Goal: Transaction & Acquisition: Purchase product/service

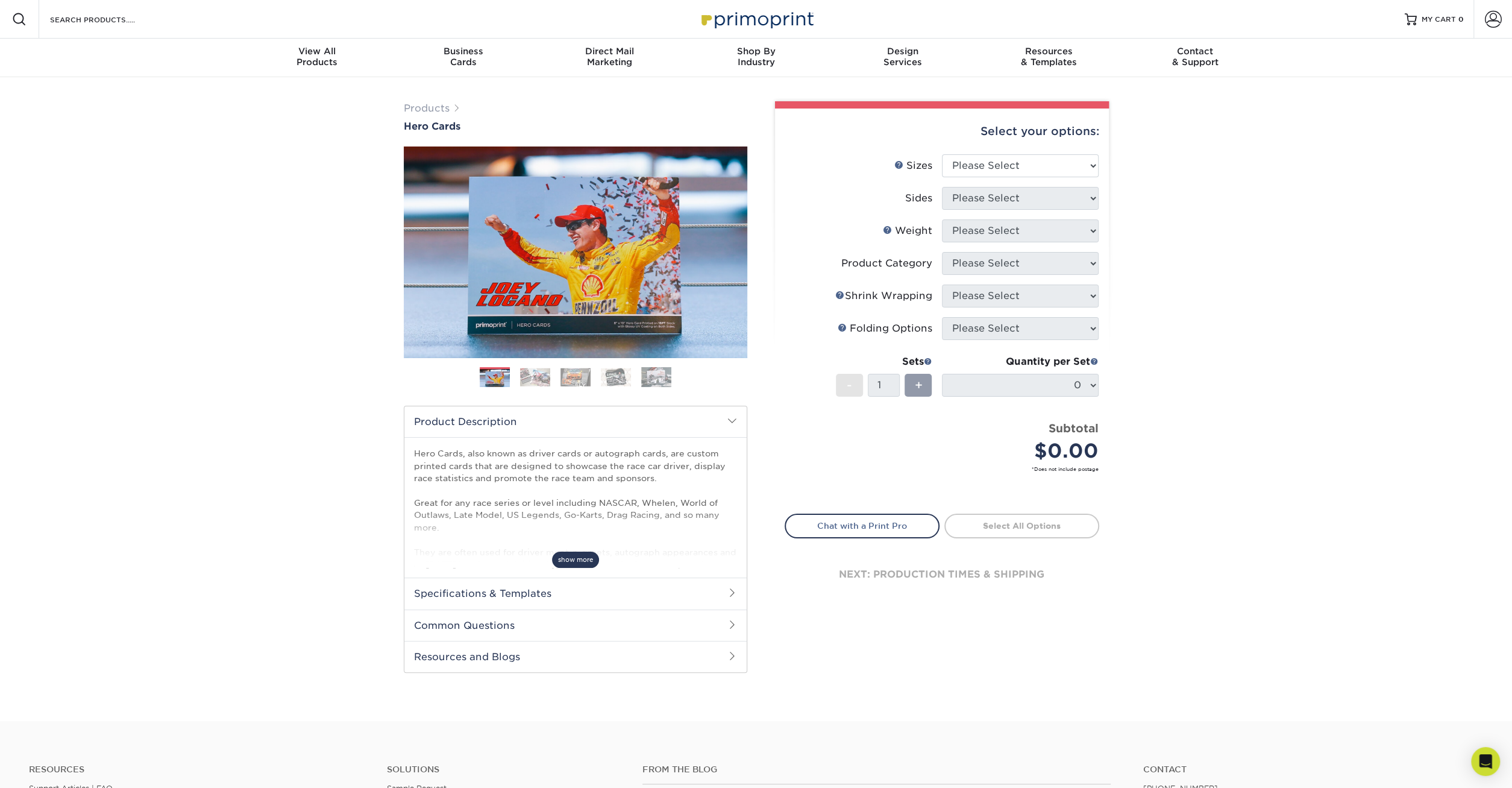
click at [577, 554] on span "show more" at bounding box center [575, 559] width 47 height 16
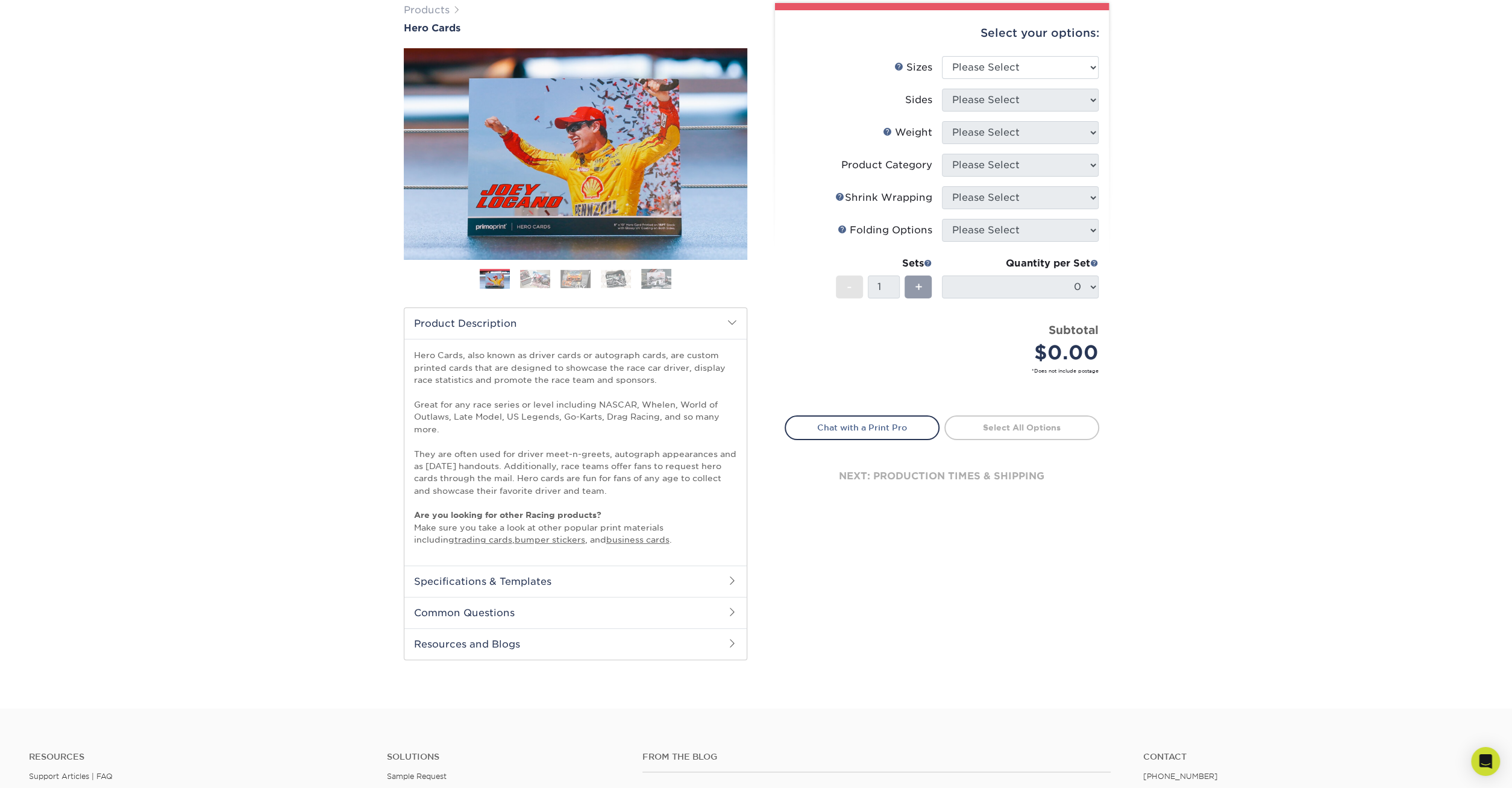
scroll to position [126, 0]
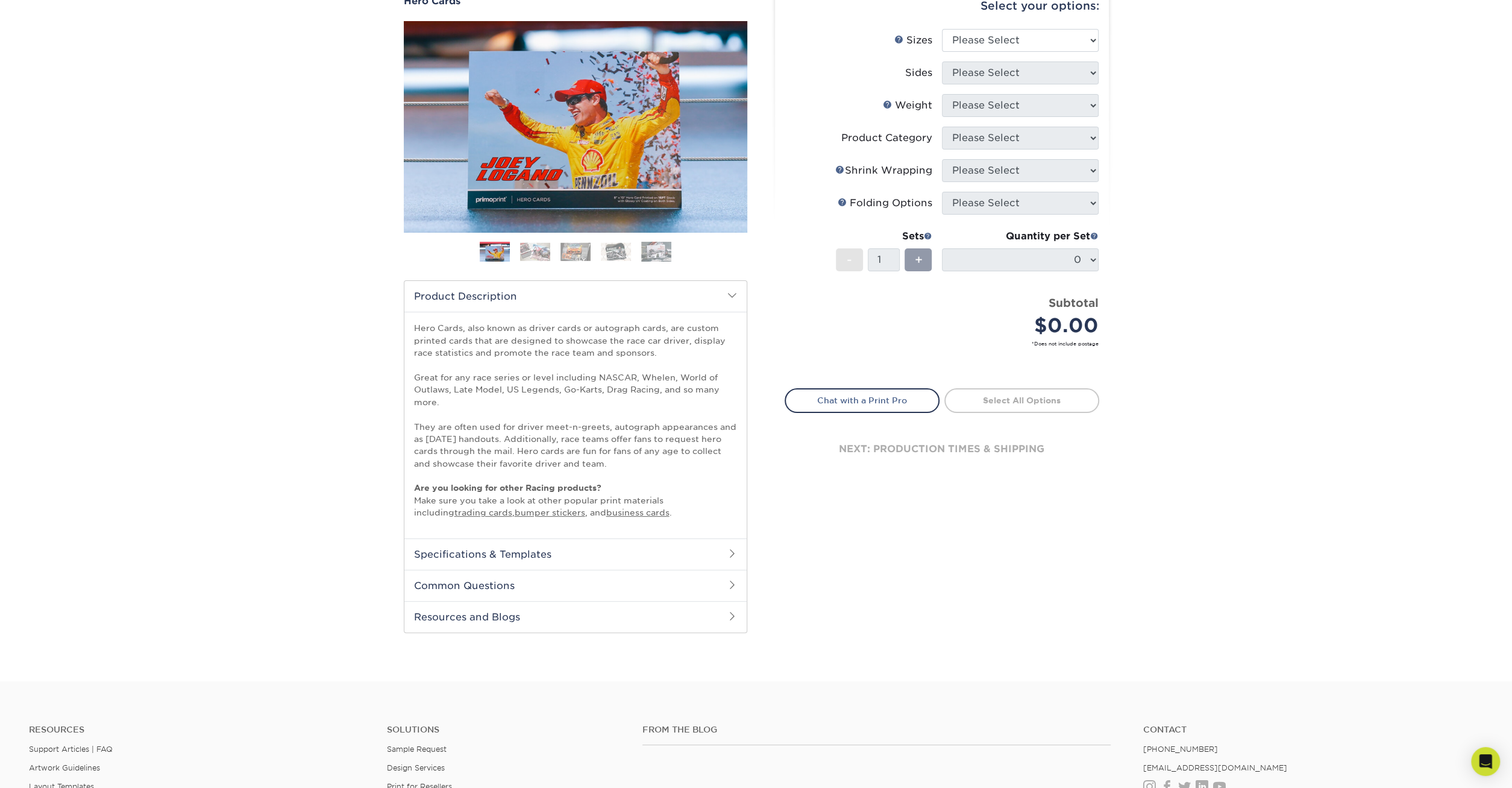
click at [728, 559] on h2 "Specifications & Templates" at bounding box center [575, 554] width 342 height 31
click at [481, 583] on link "See All Sizes" at bounding box center [484, 585] width 50 height 9
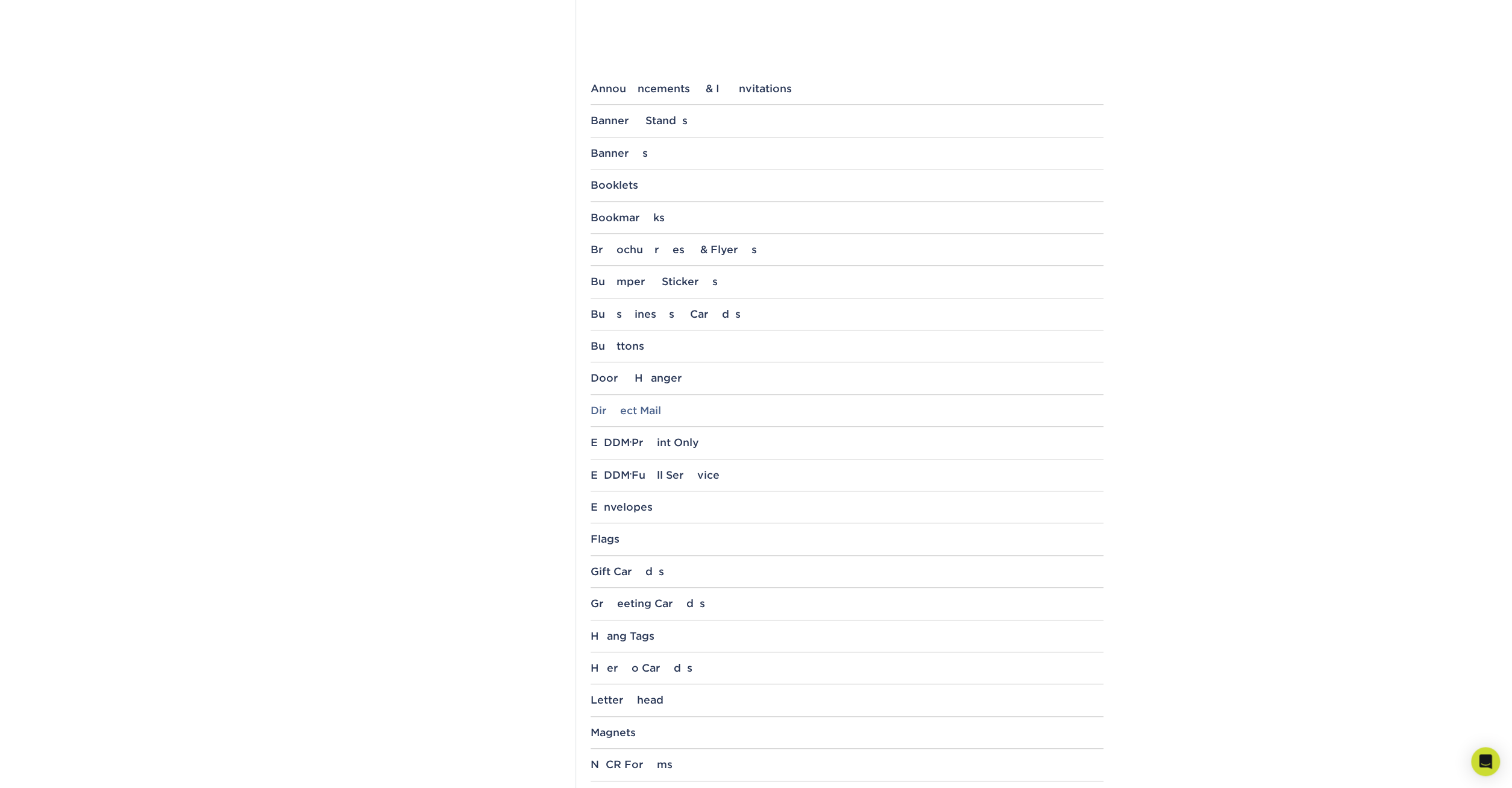
scroll to position [439, 0]
click at [613, 662] on div "Hero Cards" at bounding box center [847, 667] width 513 height 12
click at [608, 707] on link "5" x 7"" at bounding box center [614, 712] width 29 height 10
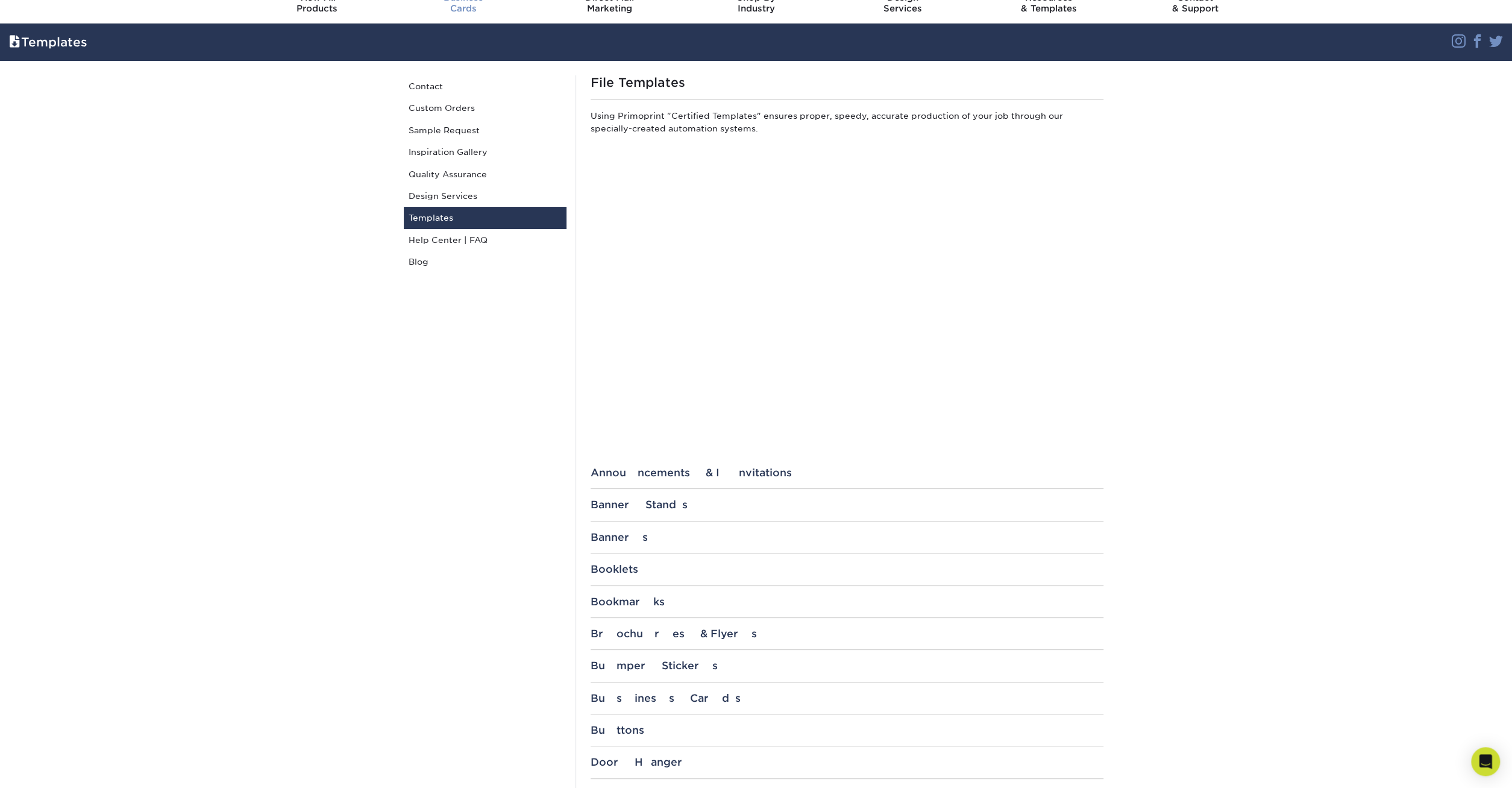
scroll to position [0, 0]
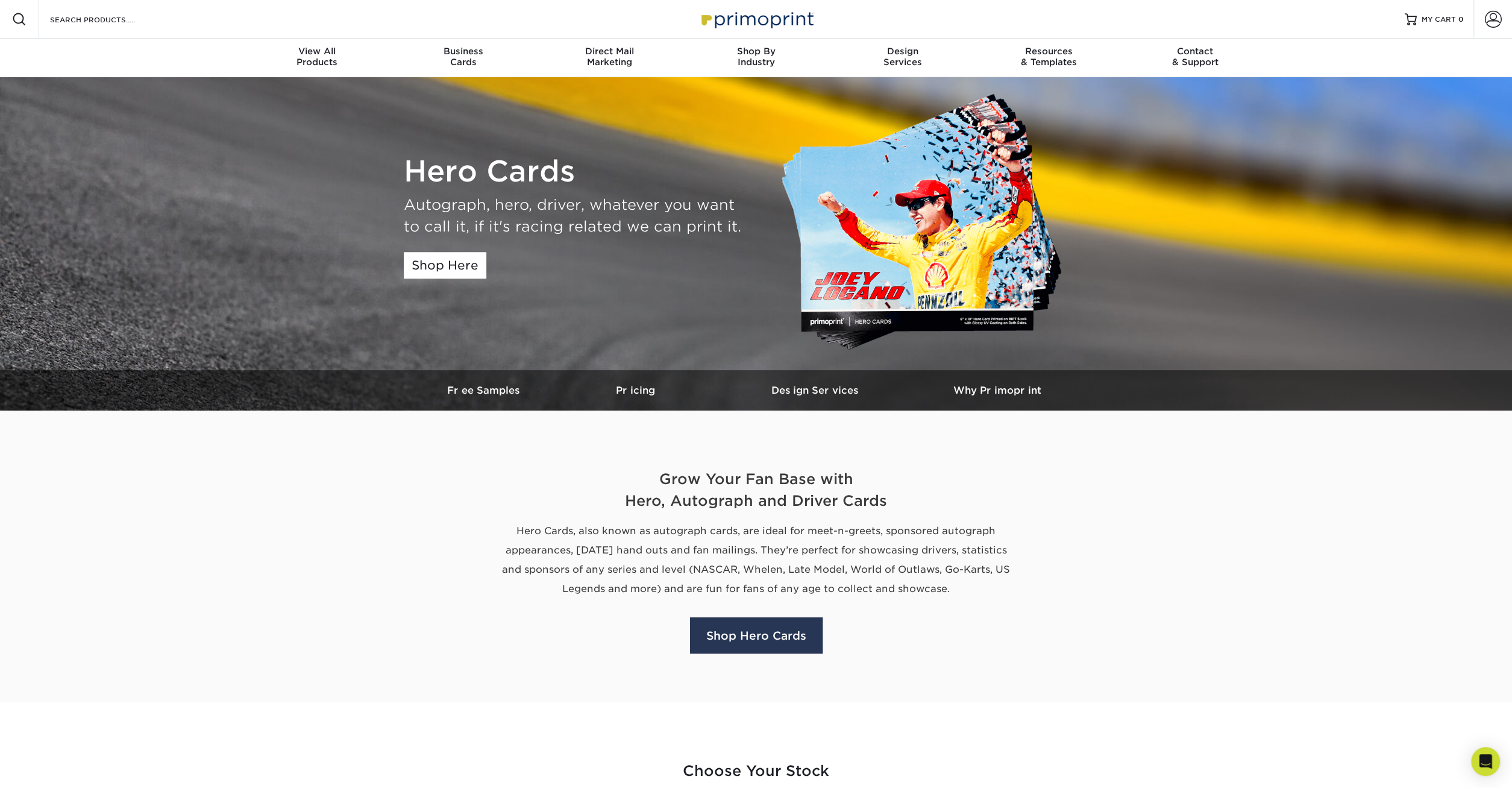
click at [752, 636] on link "Shop Hero Cards" at bounding box center [757, 635] width 133 height 36
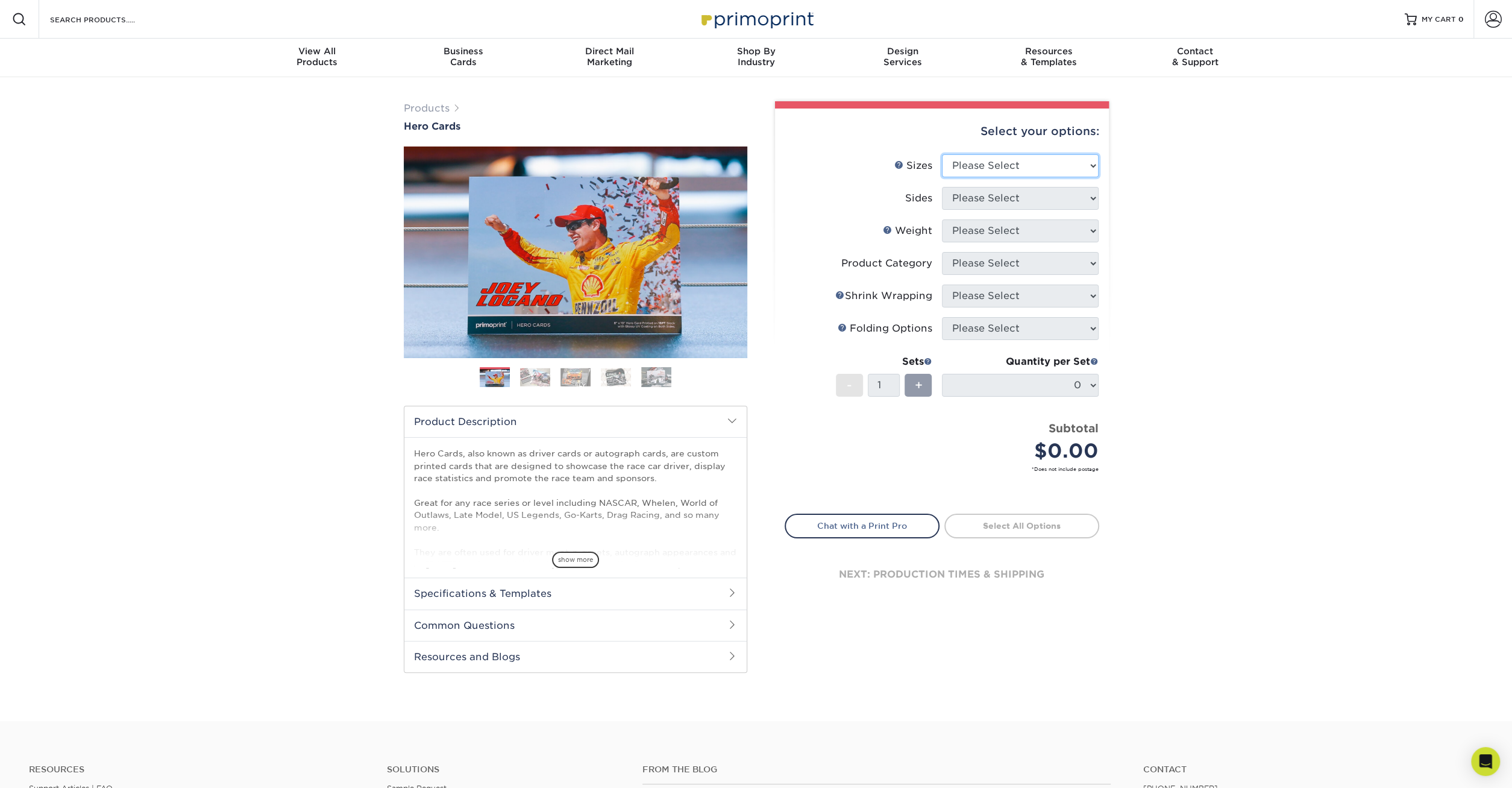
click at [942, 155] on select "Please Select 1.5" x 7" 4" x 6" 5" x 7" 6" x 8" 6" x 8.5" 6" x 9" 7" x 8.5" 7.5…" at bounding box center [1020, 166] width 157 height 23
select select "5.00x7.00"
click option "5" x 7"" at bounding box center [0, 0] width 0 height 0
click at [942, 187] on select "Please Select Print Both Sides Print Front Only" at bounding box center [1020, 198] width 157 height 23
select select "32d3c223-f82c-492b-b915-ba065a00862f"
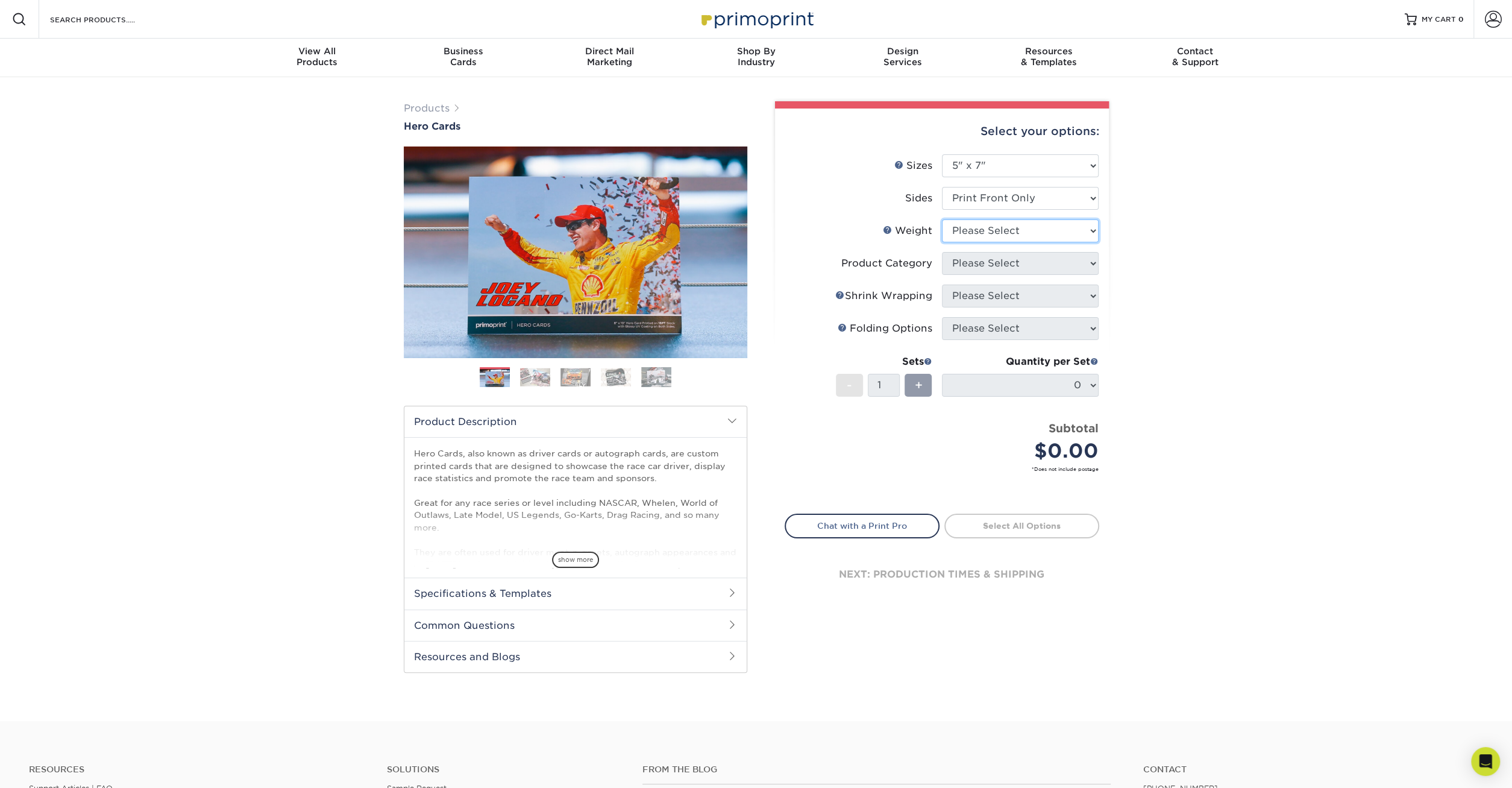
click at [942, 220] on select "Please Select 14PT 16PT 100LB" at bounding box center [1020, 231] width 157 height 23
select select "16PT"
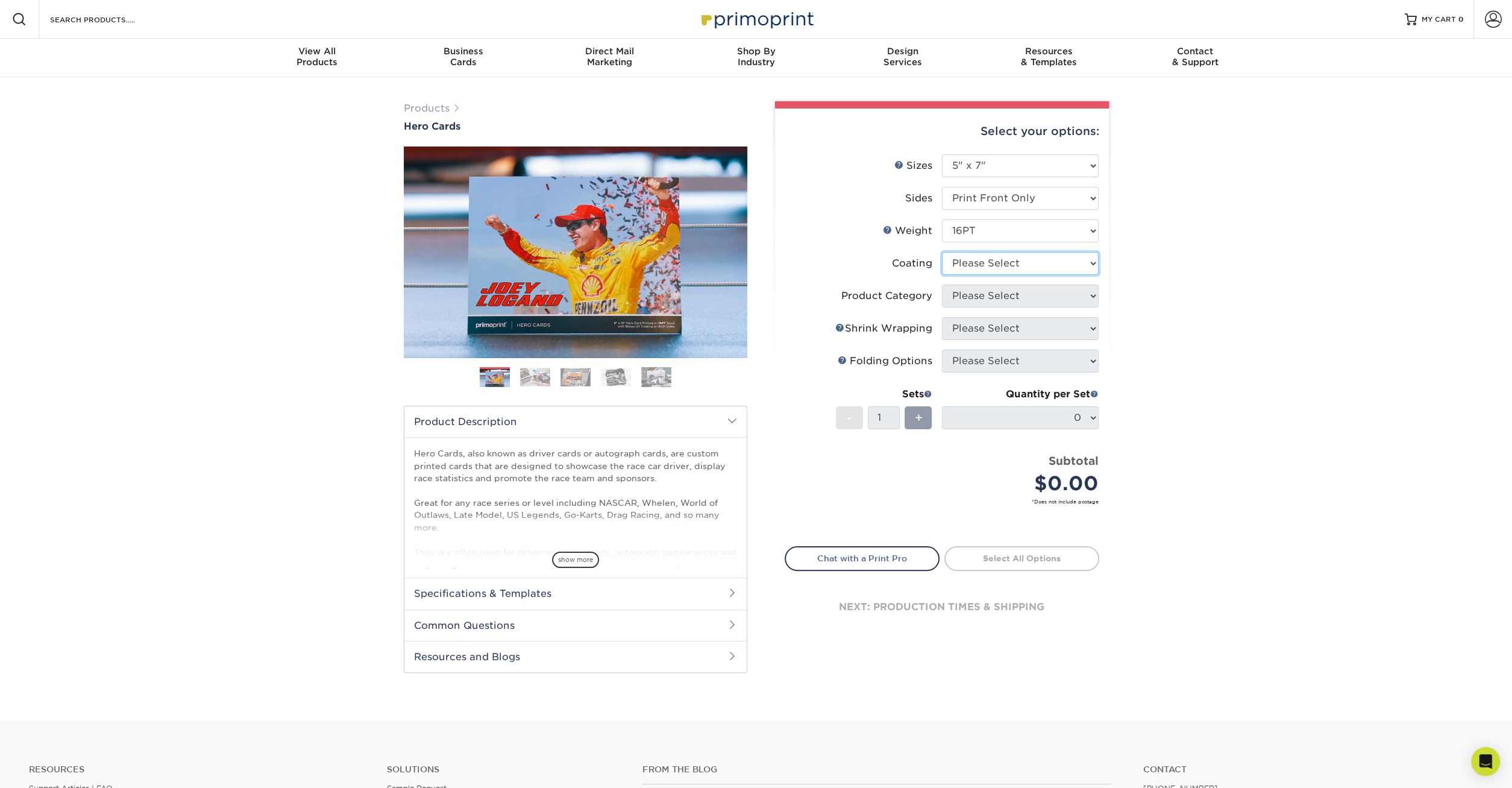
click at [942, 252] on select at bounding box center [1020, 263] width 157 height 23
select select "121bb7b5-3b4d-429f-bd8d-bbf80e953313"
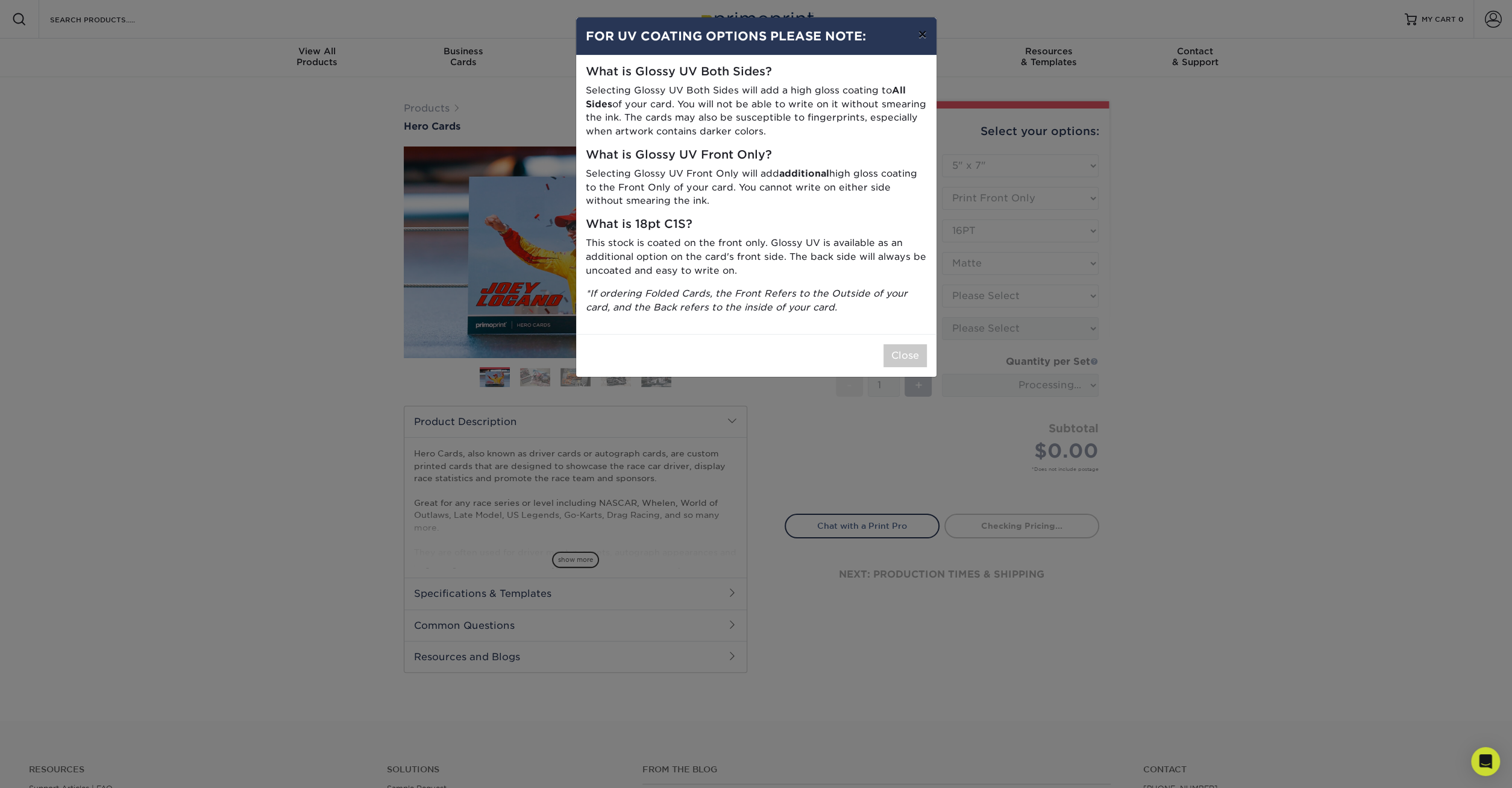
click at [920, 39] on button "×" at bounding box center [922, 35] width 28 height 34
